Goal: Book appointment/travel/reservation

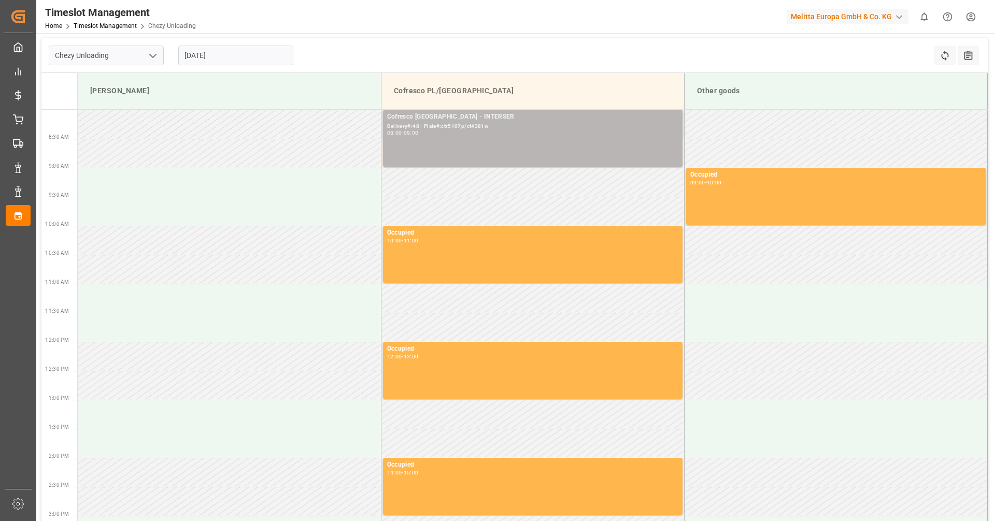
click at [496, 131] on div "08:00 - 09:00" at bounding box center [532, 134] width 291 height 6
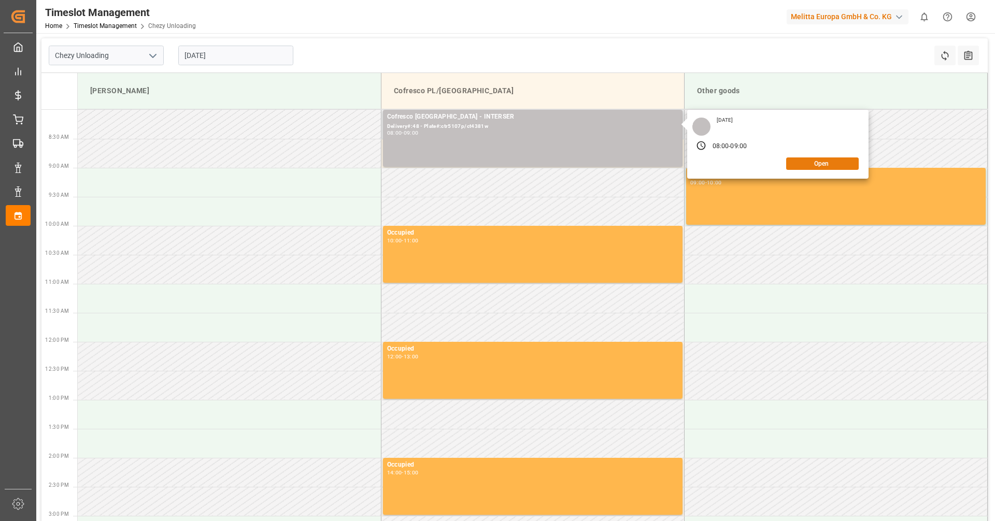
click at [830, 163] on button "Open" at bounding box center [822, 164] width 73 height 12
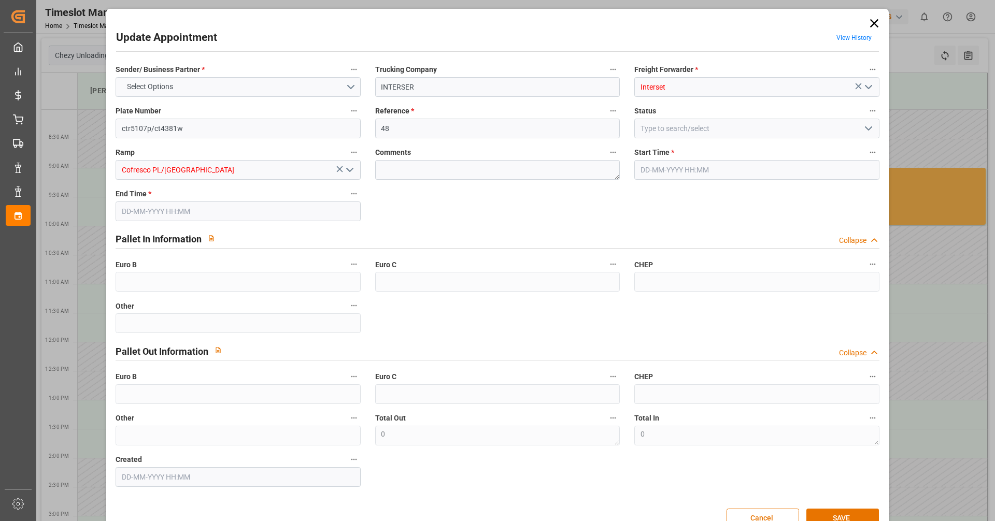
type input "[DATE] 08:00"
type input "[DATE] 09:00"
type input "[DATE] 12:03"
click at [398, 119] on input "48" at bounding box center [497, 129] width 245 height 20
type input "4"
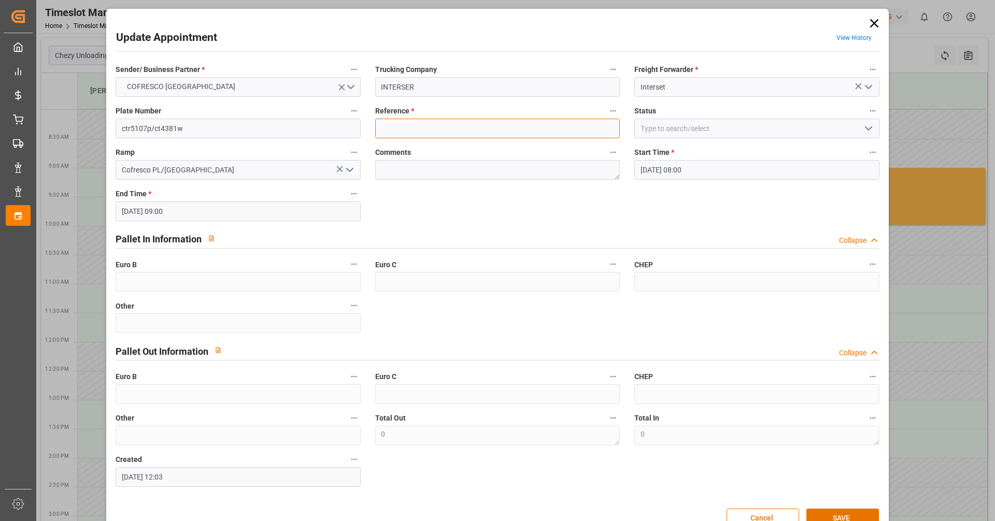
paste input "488904"
type input "488904"
drag, startPoint x: 195, startPoint y: 135, endPoint x: 0, endPoint y: 135, distance: 195.4
click at [0, 135] on body "Created by potrace 1.15, written by [PERSON_NAME] [DATE]-[DATE] Created by potr…" at bounding box center [497, 260] width 995 height 521
click at [208, 125] on input "ctr5107p/ct4381w" at bounding box center [238, 129] width 245 height 20
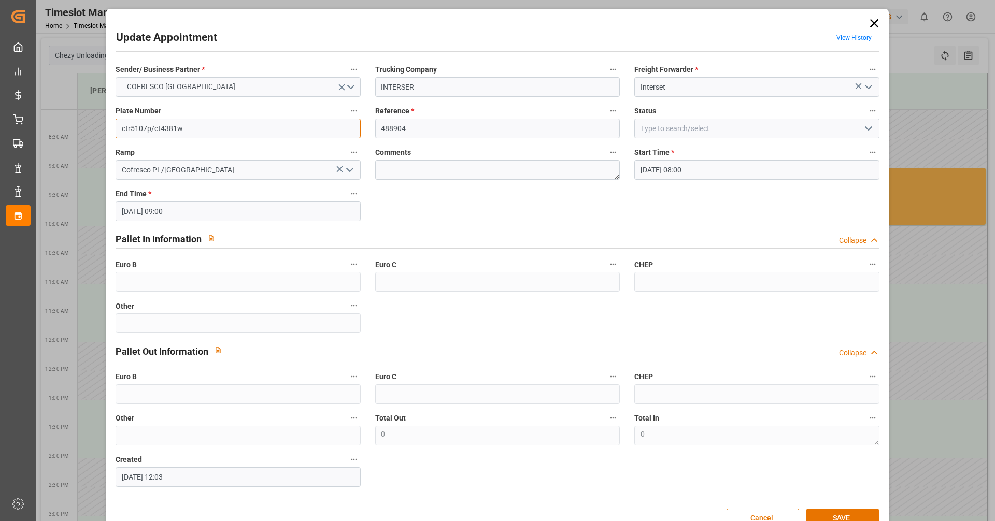
drag, startPoint x: 208, startPoint y: 125, endPoint x: 52, endPoint y: 125, distance: 156.0
click at [53, 126] on div "Update Appointment View History Sender/ Business Partner * COFRESCO [GEOGRAPHIC…" at bounding box center [497, 260] width 995 height 521
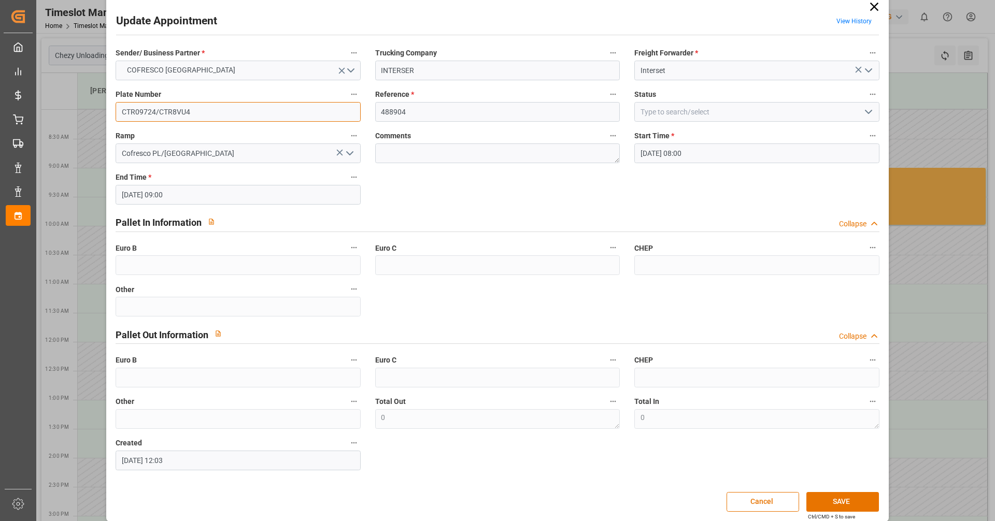
scroll to position [26, 0]
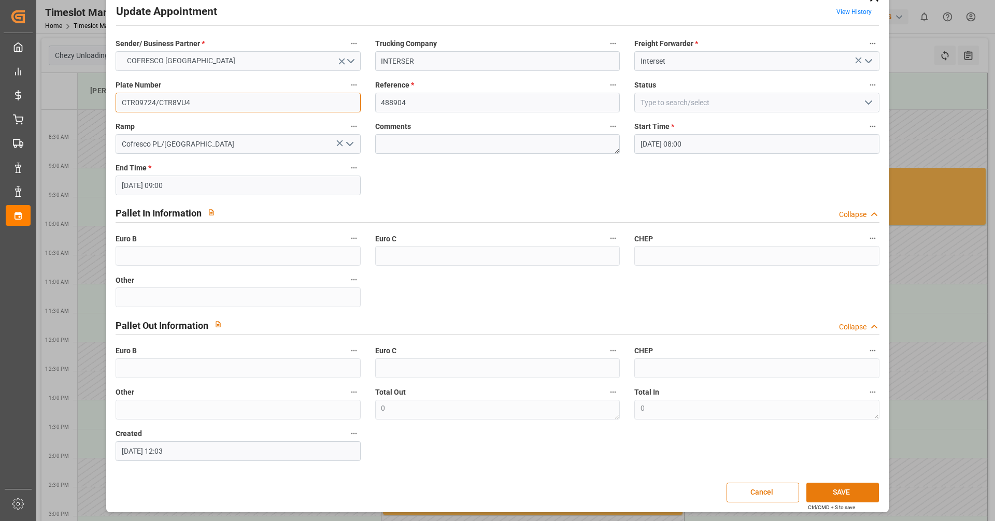
type input "CTR09724/CTR8VU4"
click at [856, 492] on button "SAVE" at bounding box center [843, 493] width 73 height 20
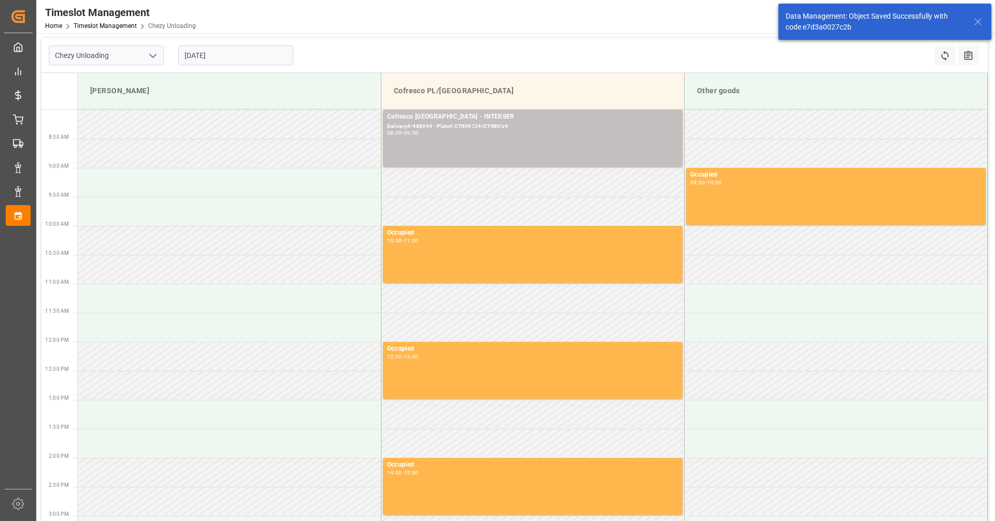
click at [231, 60] on input "[DATE]" at bounding box center [235, 56] width 115 height 20
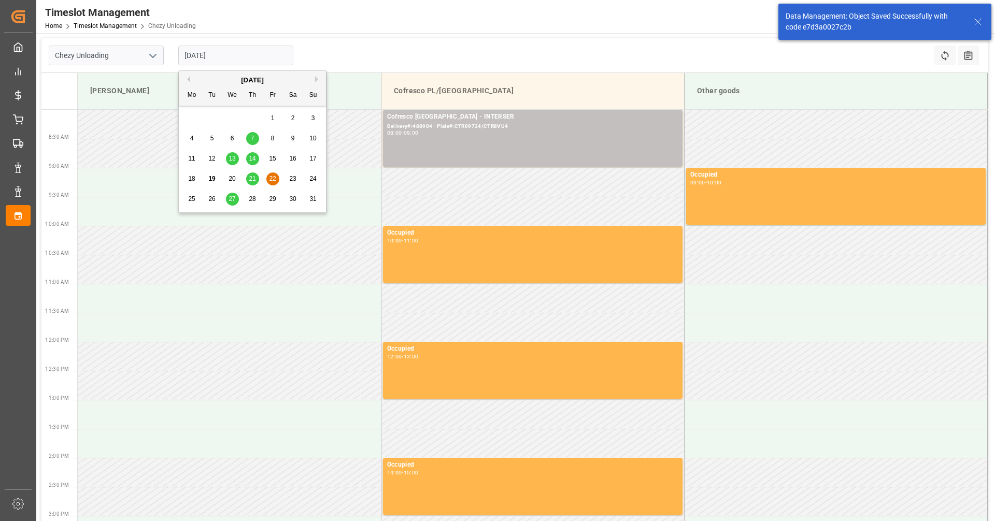
click at [253, 181] on span "21" at bounding box center [252, 178] width 7 height 7
type input "[DATE]"
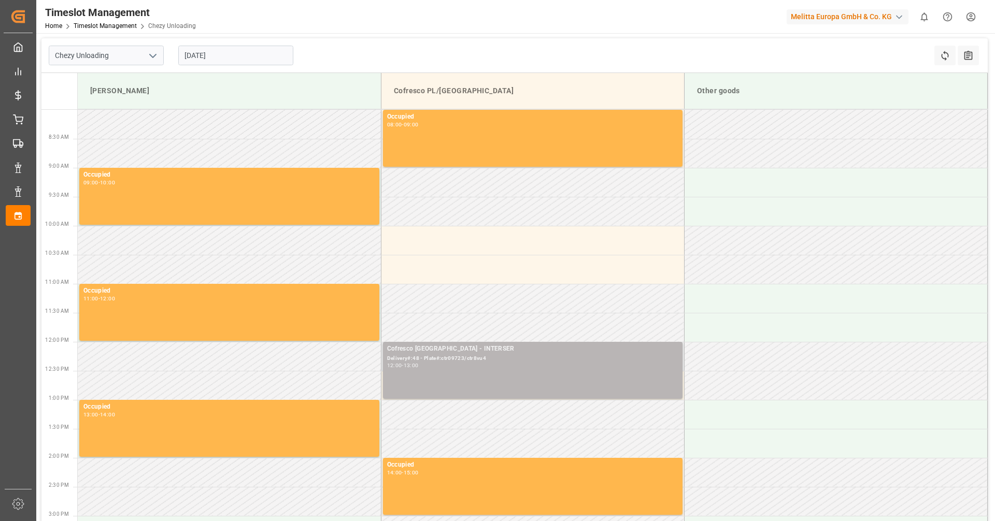
click at [601, 354] on div "Cofresco [GEOGRAPHIC_DATA] - INTERSER" at bounding box center [532, 349] width 291 height 10
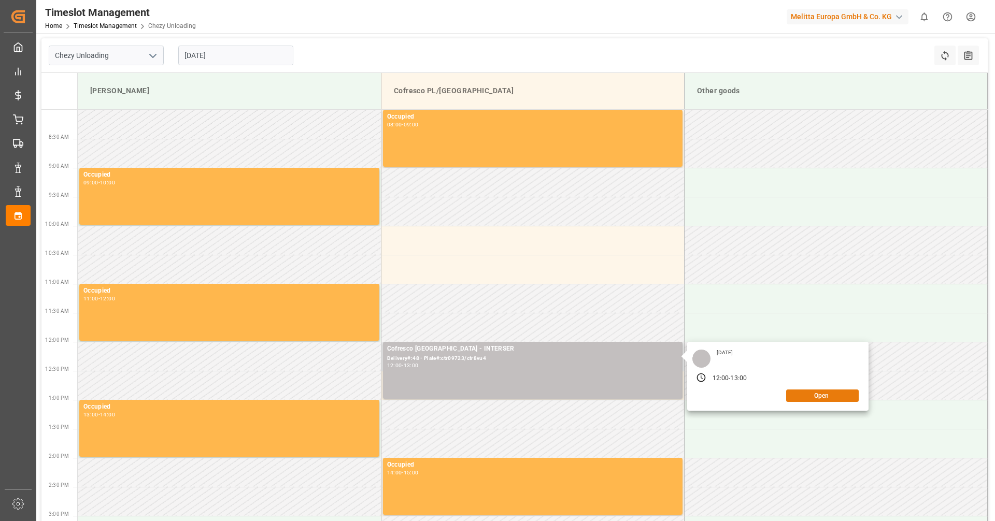
click at [814, 397] on button "Open" at bounding box center [822, 396] width 73 height 12
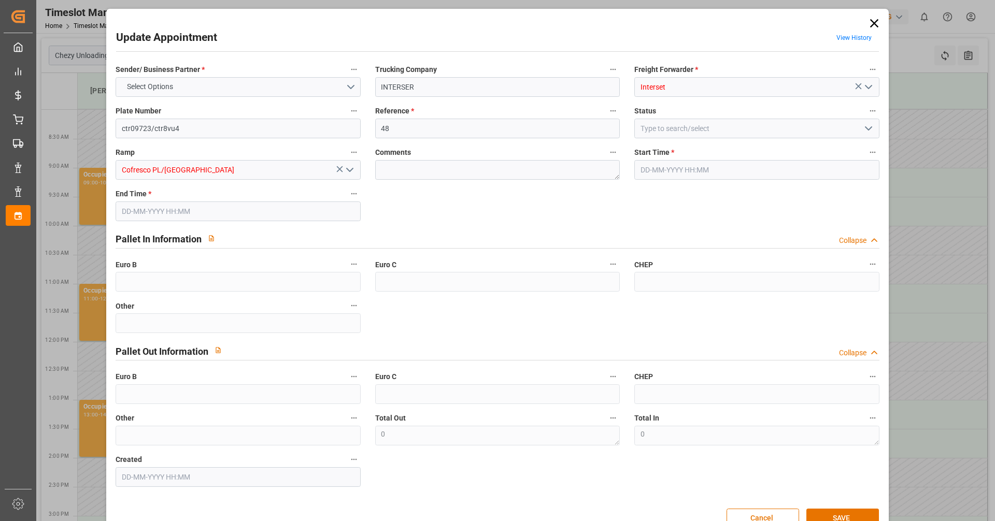
type input "[DATE] 12:00"
type input "[DATE] 13:00"
type input "[DATE] 12:02"
drag, startPoint x: 191, startPoint y: 130, endPoint x: 118, endPoint y: 130, distance: 72.6
click at [118, 130] on input "ctr09723/ctr8vu4" at bounding box center [238, 129] width 245 height 20
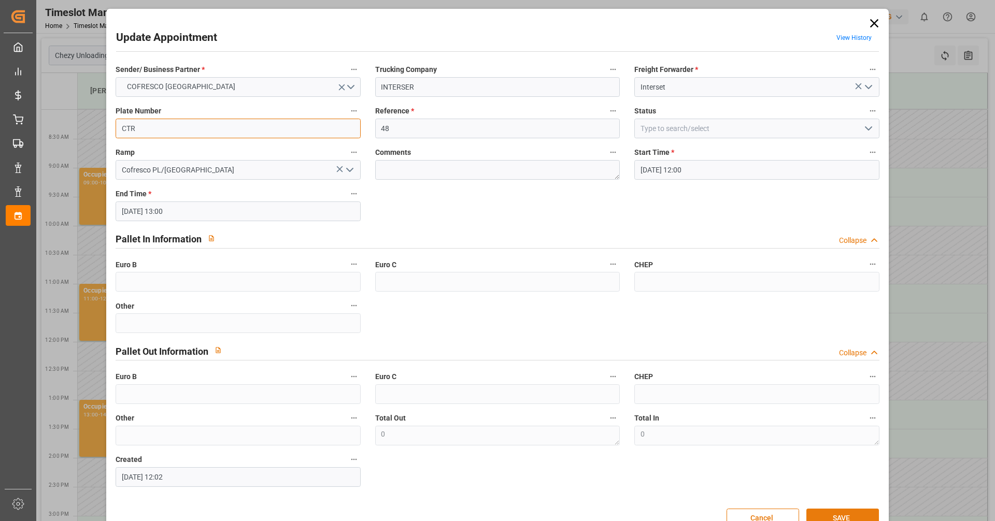
type input "CTR"
click at [851, 509] on div "Cancel SAVE" at bounding box center [497, 519] width 763 height 20
click at [830, 514] on button "SAVE" at bounding box center [843, 519] width 73 height 20
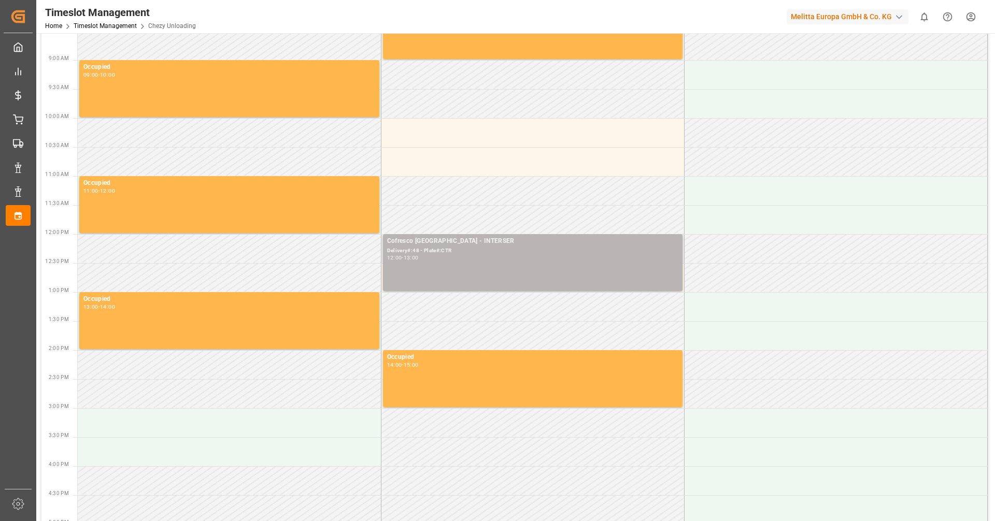
scroll to position [0, 0]
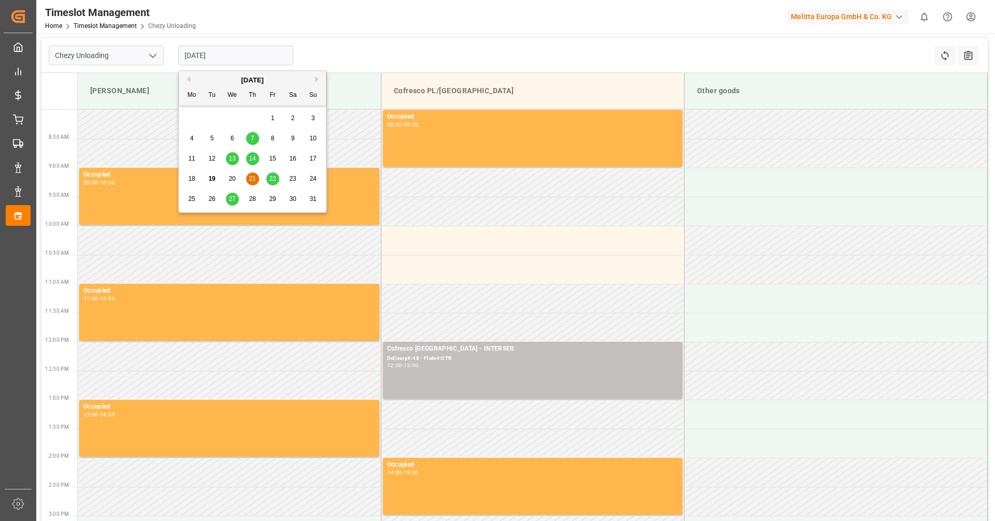
click at [226, 58] on input "[DATE]" at bounding box center [235, 56] width 115 height 20
